Goal: Information Seeking & Learning: Learn about a topic

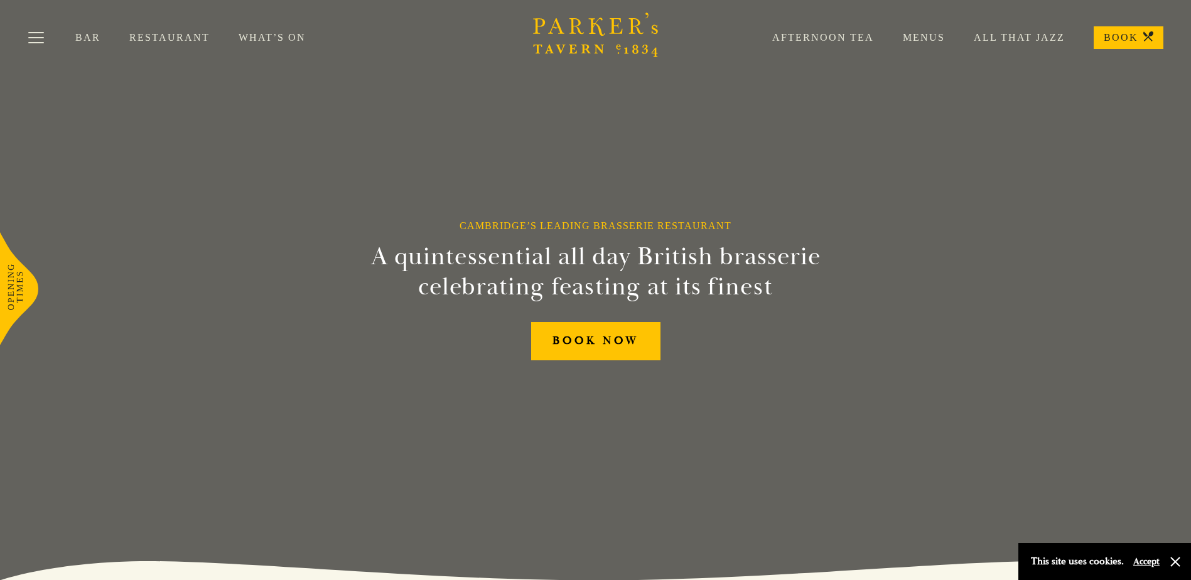
click at [940, 38] on link "Menus" at bounding box center [909, 37] width 71 height 13
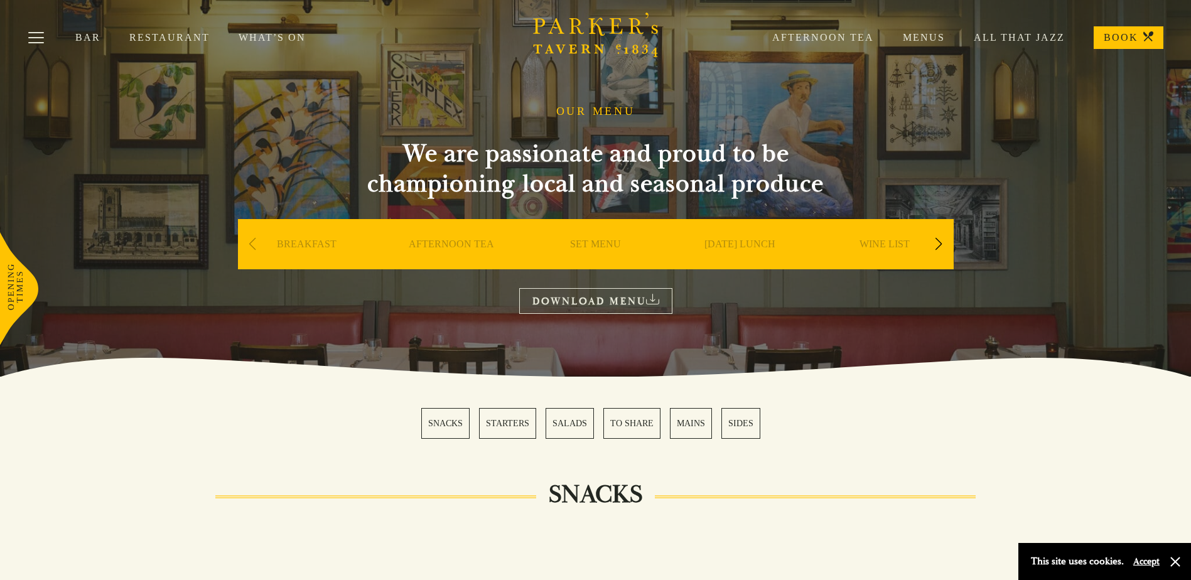
click at [600, 247] on link "SET MENU" at bounding box center [595, 263] width 51 height 50
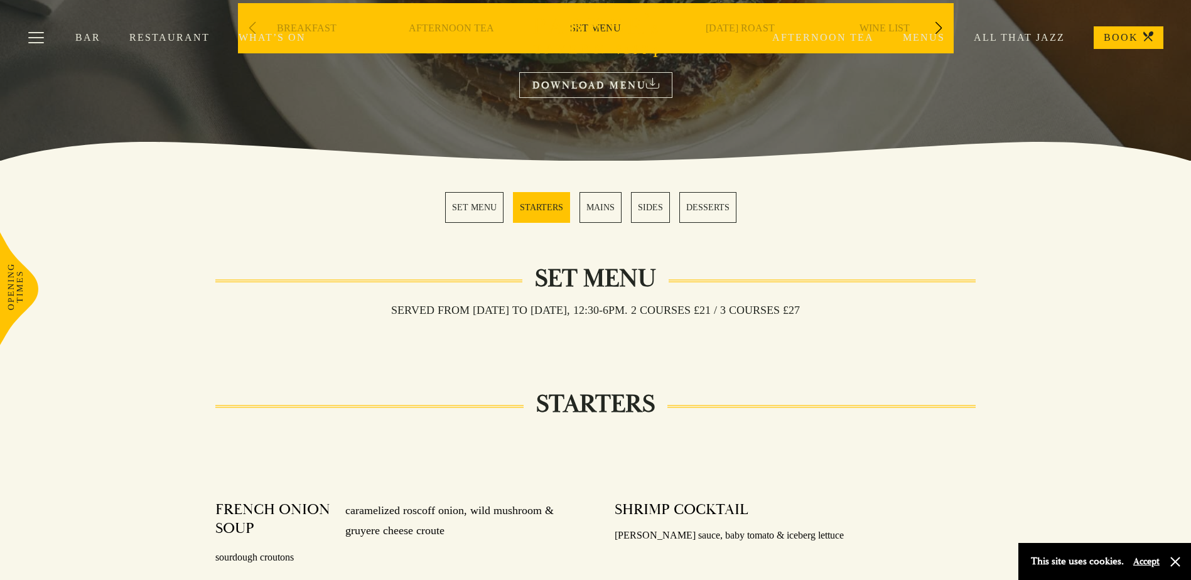
scroll to position [251, 0]
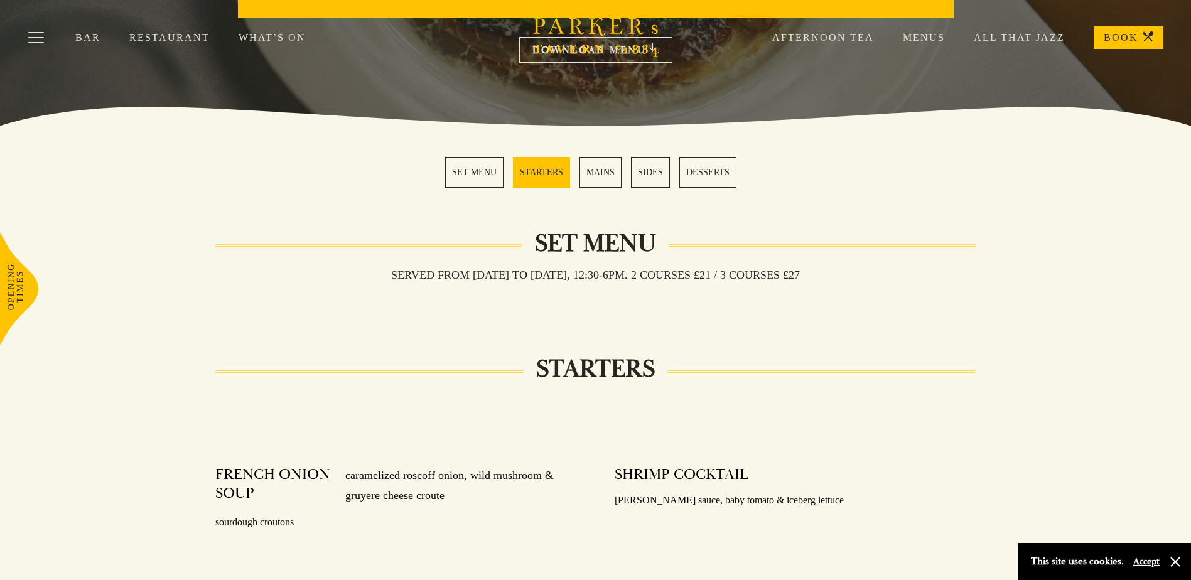
click at [594, 176] on link "MAINS" at bounding box center [601, 172] width 42 height 31
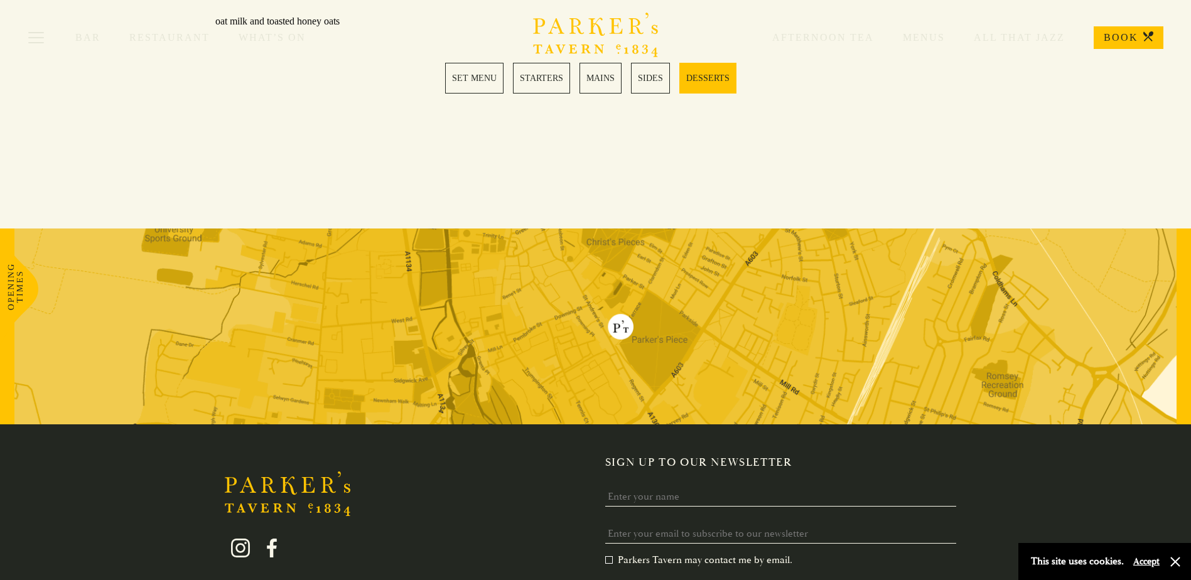
scroll to position [1441, 0]
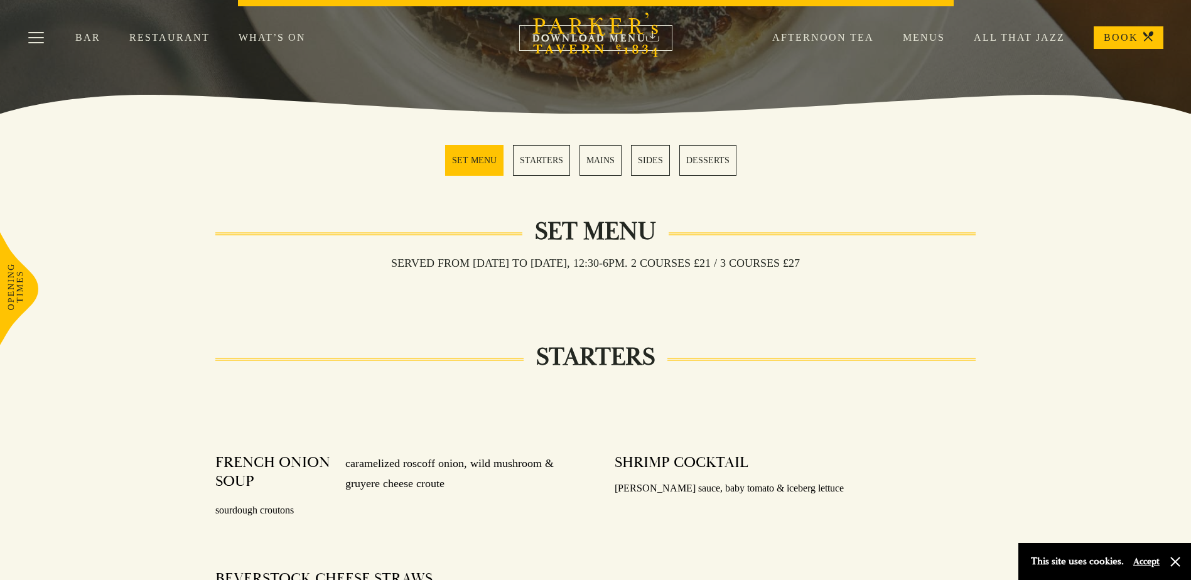
scroll to position [251, 0]
